Goal: Task Accomplishment & Management: Complete application form

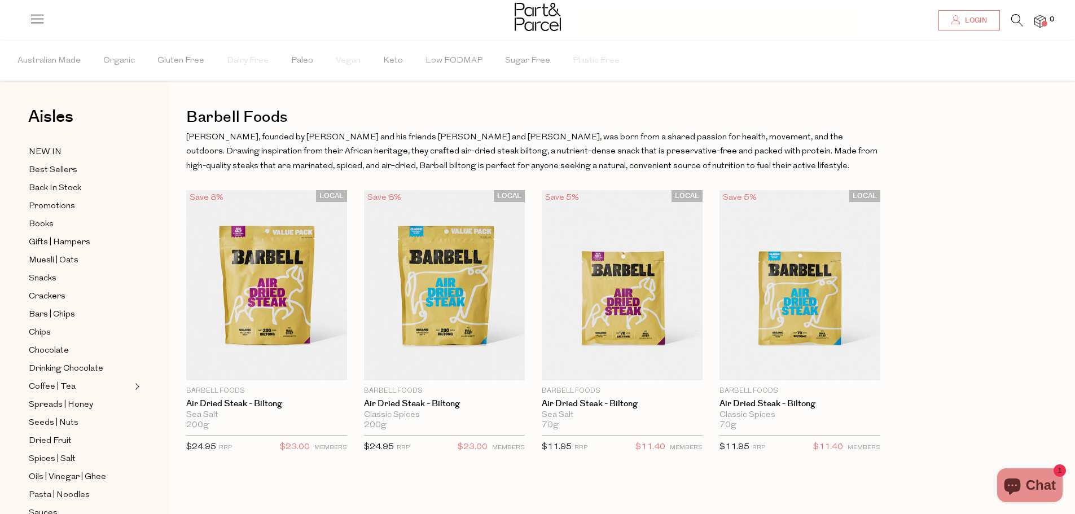
click at [969, 23] on span "Login" at bounding box center [974, 21] width 25 height 10
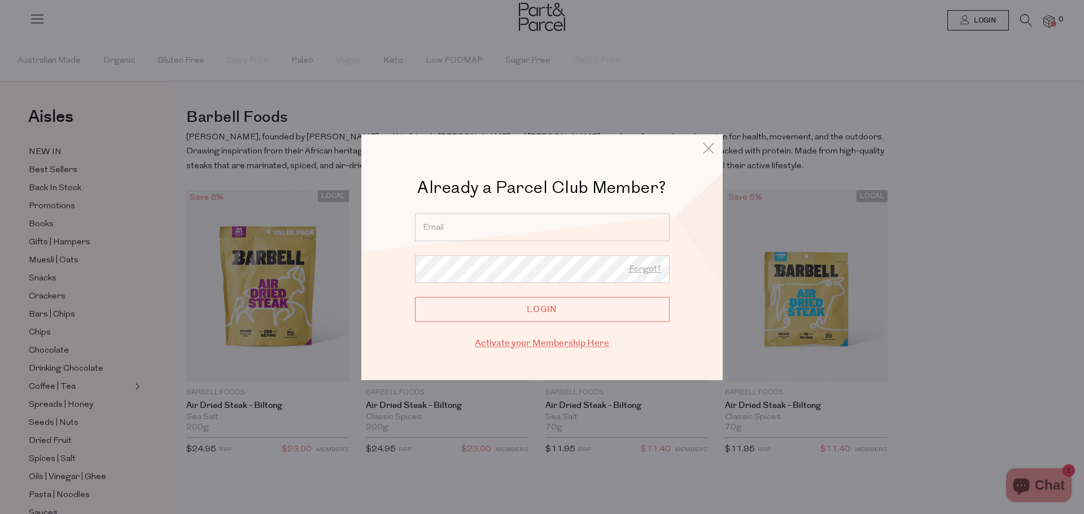
click at [563, 345] on link "Activate your Membership Here" at bounding box center [542, 343] width 134 height 13
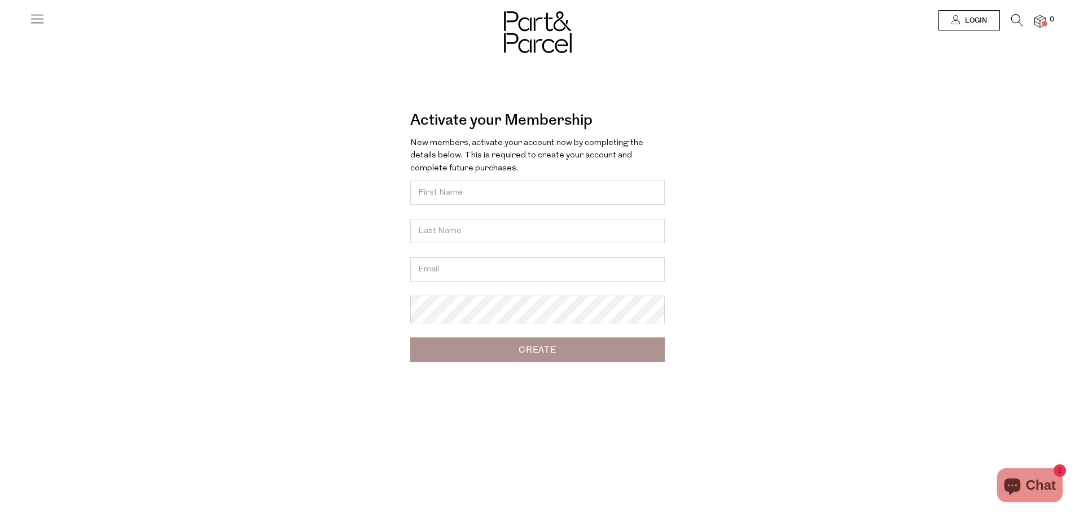
click at [442, 195] on input "text" at bounding box center [537, 193] width 255 height 24
click at [488, 196] on input "text" at bounding box center [537, 193] width 255 height 24
type input "Brooke"
type input "Leary"
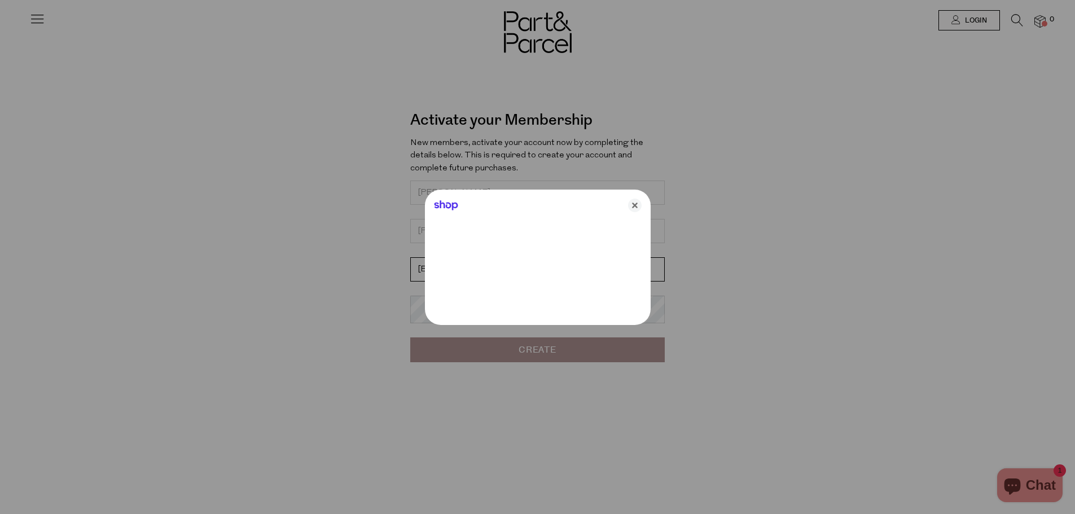
type input "brooketilly@icloud.com"
click at [638, 201] on icon "Close" at bounding box center [639, 206] width 14 height 14
